Goal: Task Accomplishment & Management: Manage account settings

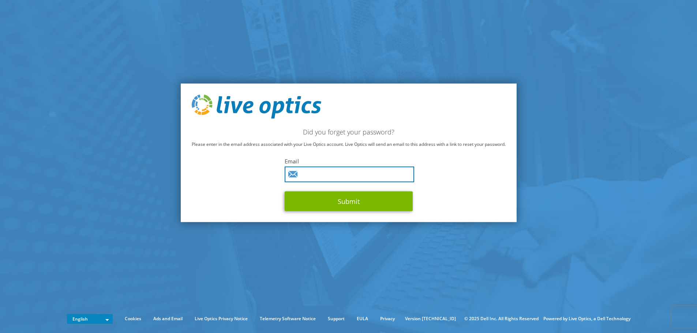
click at [334, 171] on input "text" at bounding box center [350, 175] width 130 height 16
type input "[EMAIL_ADDRESS][DOMAIN_NAME]"
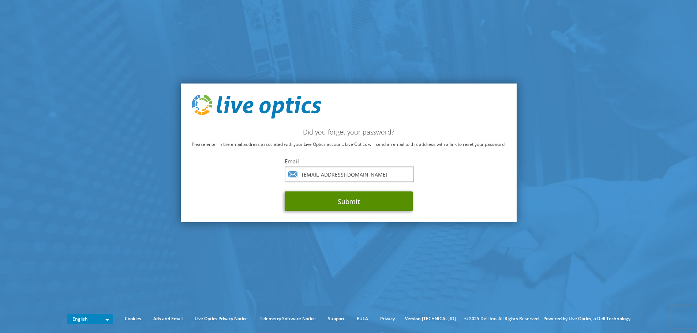
click at [334, 202] on button "Submit" at bounding box center [349, 201] width 128 height 20
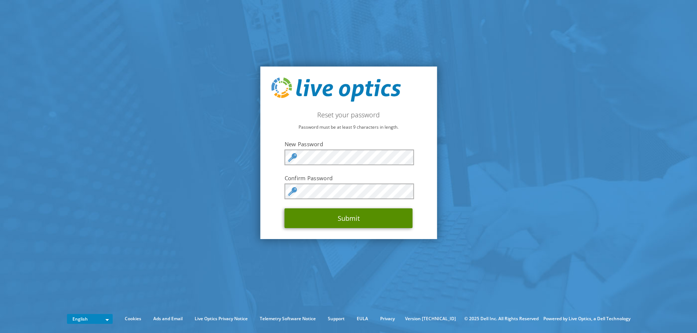
click at [295, 217] on button "Submit" at bounding box center [349, 219] width 128 height 20
